Goal: Information Seeking & Learning: Find specific fact

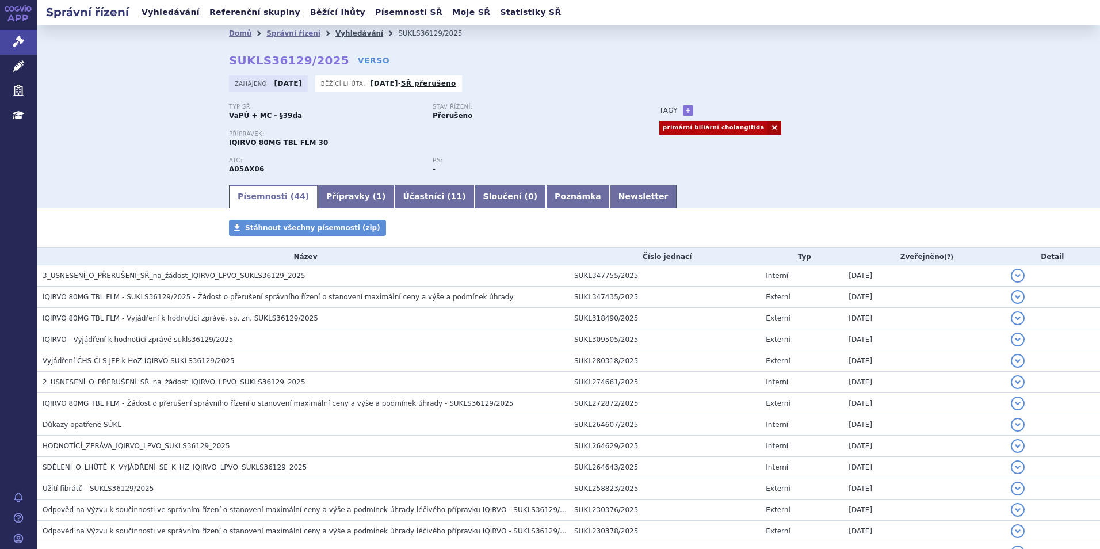
click at [346, 35] on link "Vyhledávání" at bounding box center [360, 33] width 48 height 8
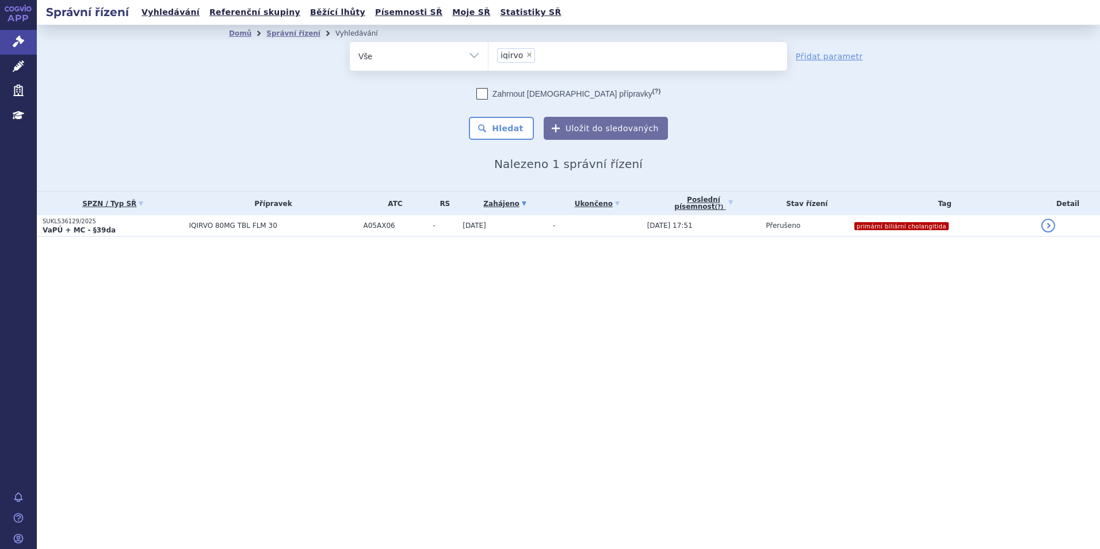
click at [527, 54] on span "×" at bounding box center [529, 54] width 7 height 7
click at [489, 54] on select "iqirvo" at bounding box center [488, 55] width 1 height 29
select select
click at [527, 54] on ul "× iqirvo" at bounding box center [638, 54] width 299 height 25
click at [489, 54] on select "iqirvo" at bounding box center [488, 55] width 1 height 29
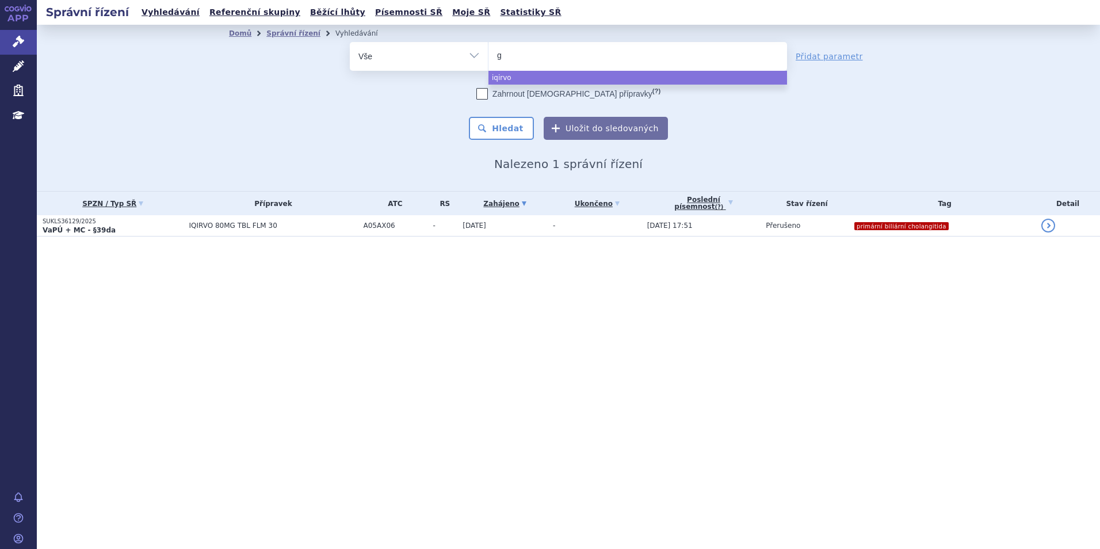
type input "ga"
type input "gaba"
type input "gabape"
type input "gabapet"
type input "gabape"
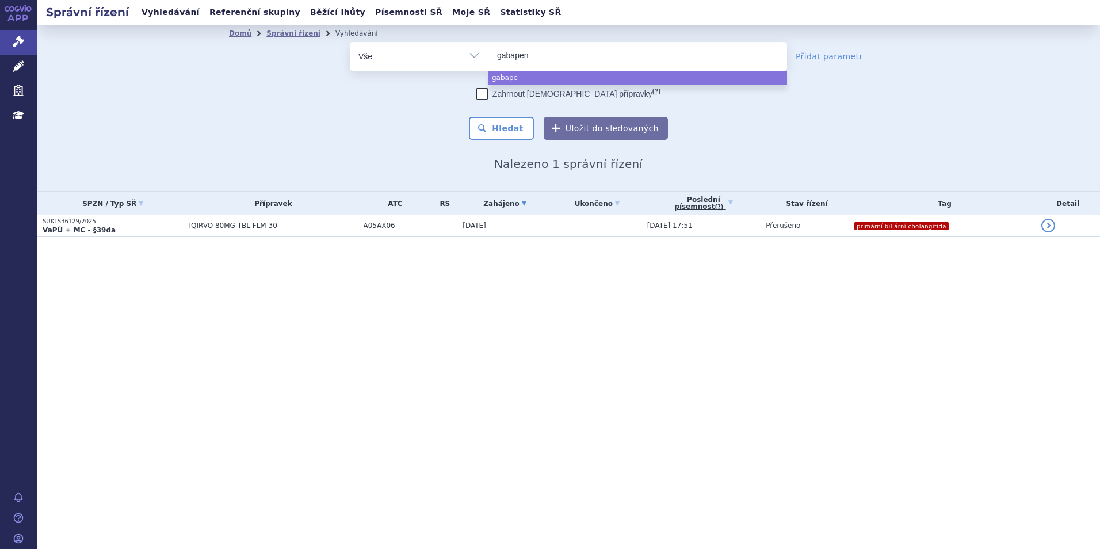
type input "gabapent"
type input "gabapentin"
select select "gabapentin"
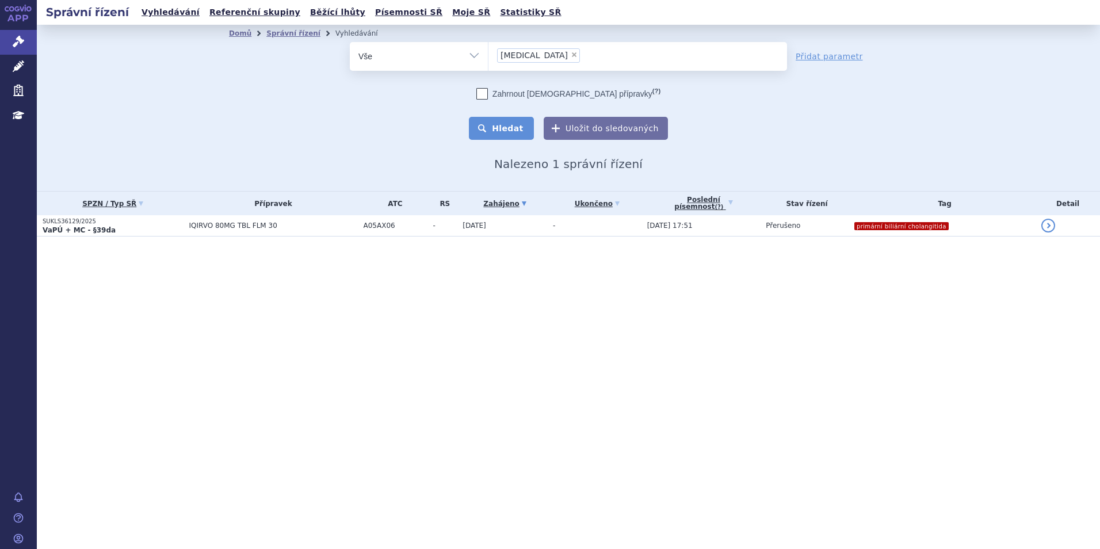
click at [519, 127] on button "Hledat" at bounding box center [501, 128] width 65 height 23
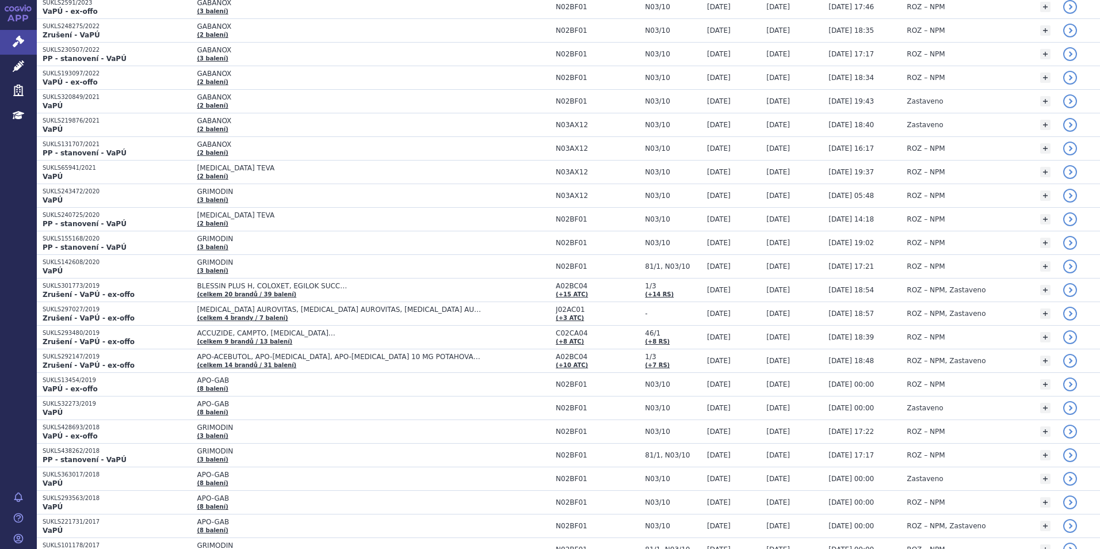
scroll to position [1209, 0]
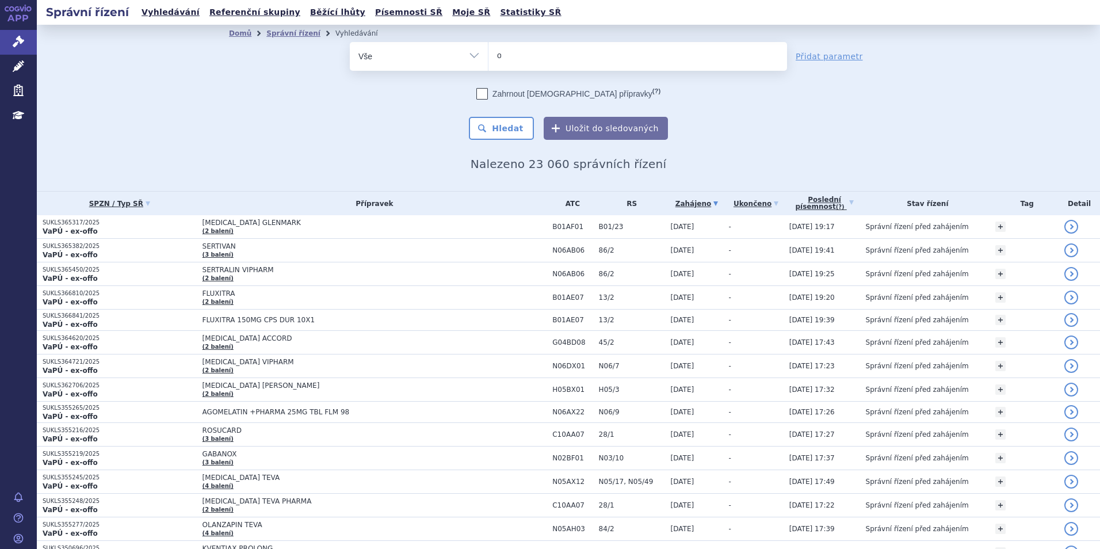
type input "on"
type input "onur"
type input "[MEDICAL_DATA]"
select select "[MEDICAL_DATA]"
click at [501, 127] on button "Hledat" at bounding box center [501, 128] width 65 height 23
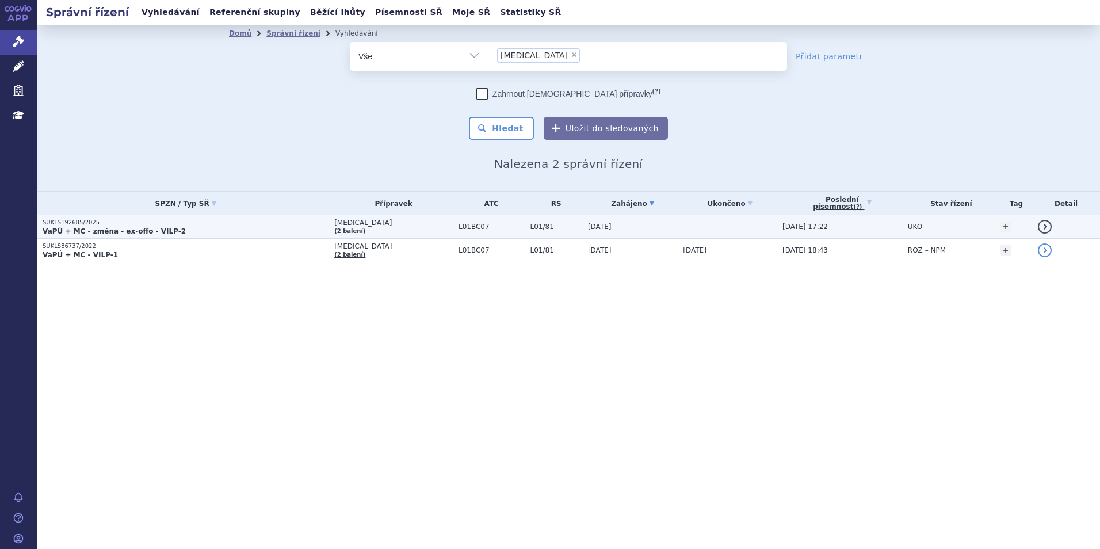
click at [226, 230] on p "VaPÚ + MC - změna - ex-offo - VILP-2" at bounding box center [186, 231] width 286 height 9
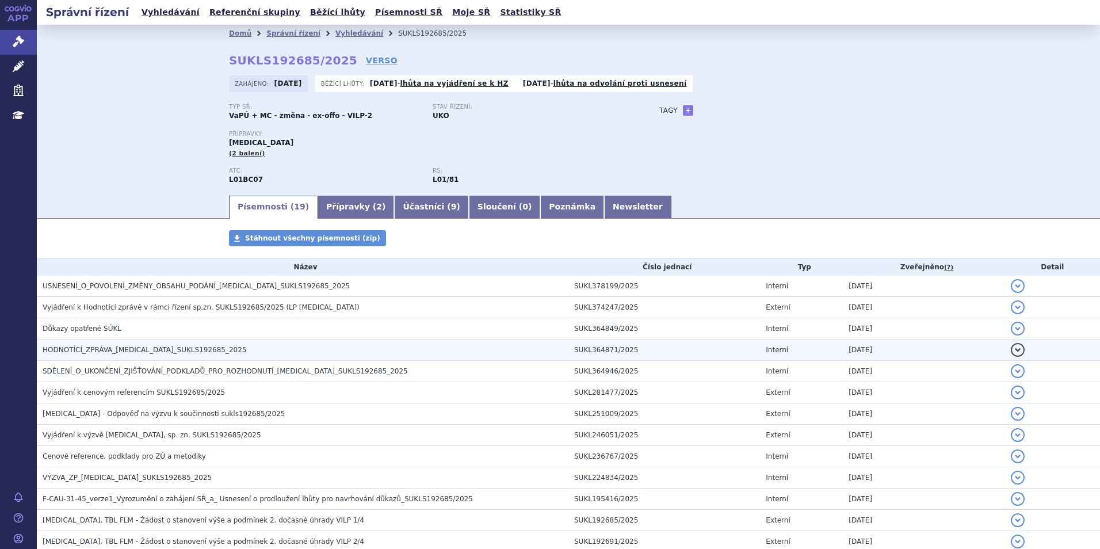
click at [209, 348] on h3 "HODNOTÍCÍ_ZPRÁVA_ONUREG_SUKLS192685_2025" at bounding box center [306, 350] width 526 height 12
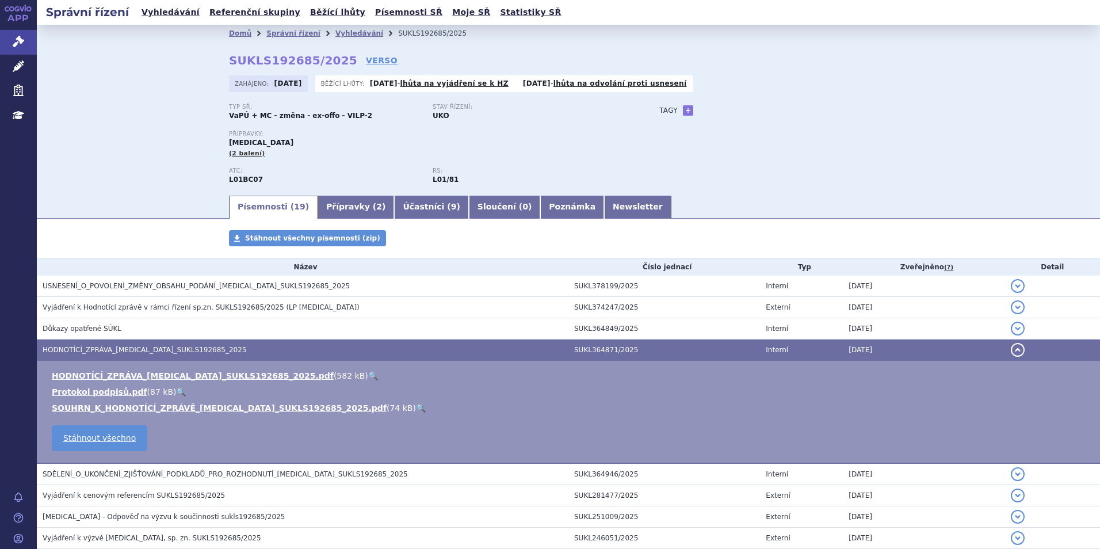
click at [368, 378] on link "🔍" at bounding box center [373, 375] width 10 height 9
